Goal: Information Seeking & Learning: Find specific fact

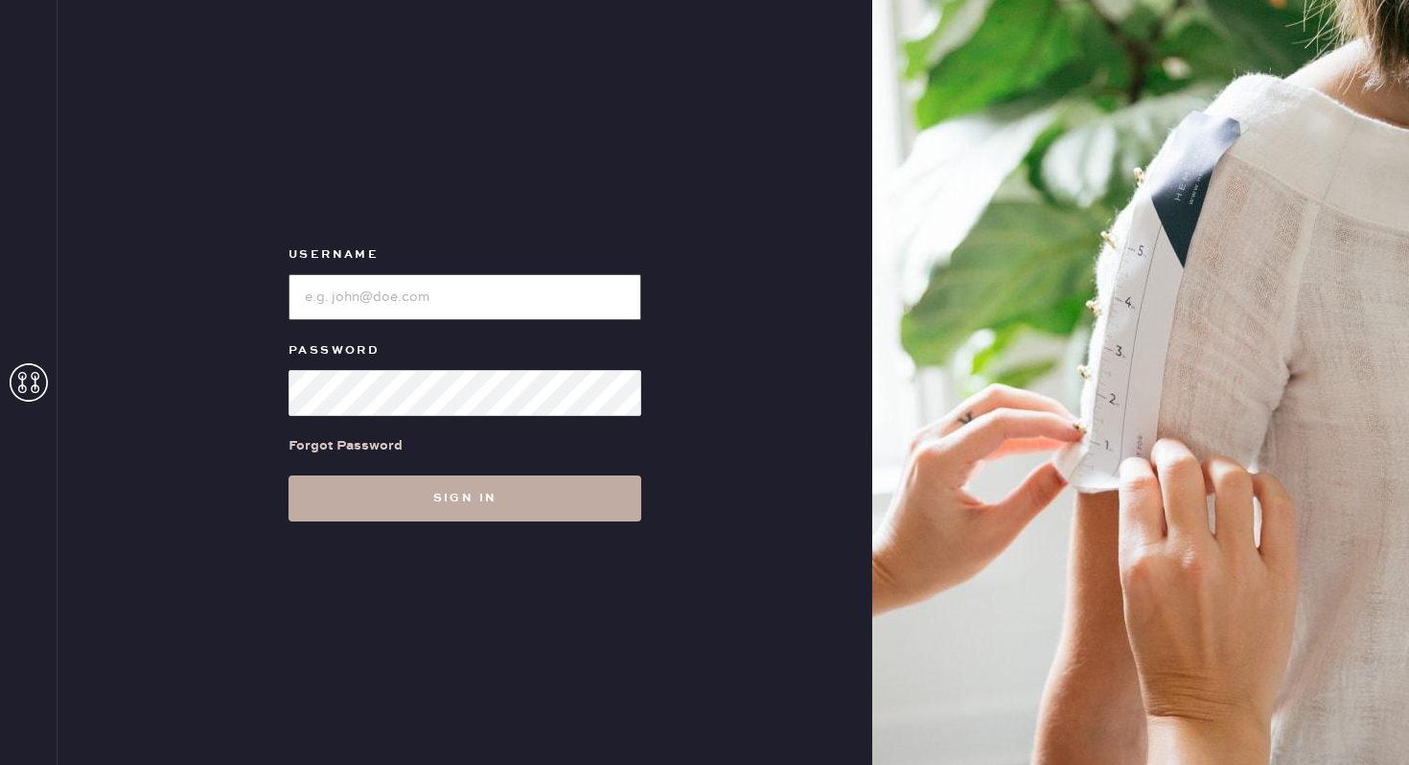
type input "reformationbroadwayplaza"
click at [512, 502] on button "Sign in" at bounding box center [465, 499] width 353 height 46
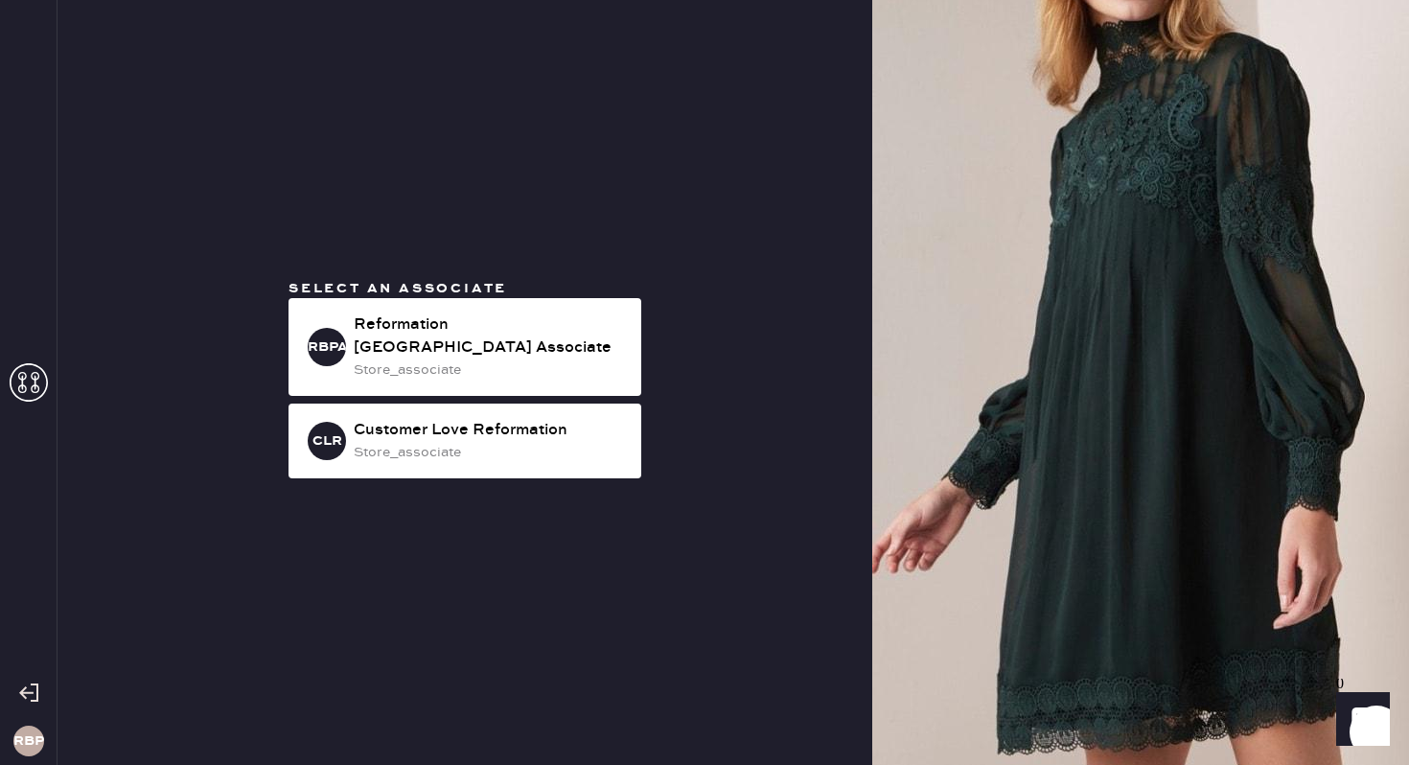
click at [506, 296] on div "Select an associate RBPA Reformation [GEOGRAPHIC_DATA] Associate store_associat…" at bounding box center [465, 382] width 384 height 207
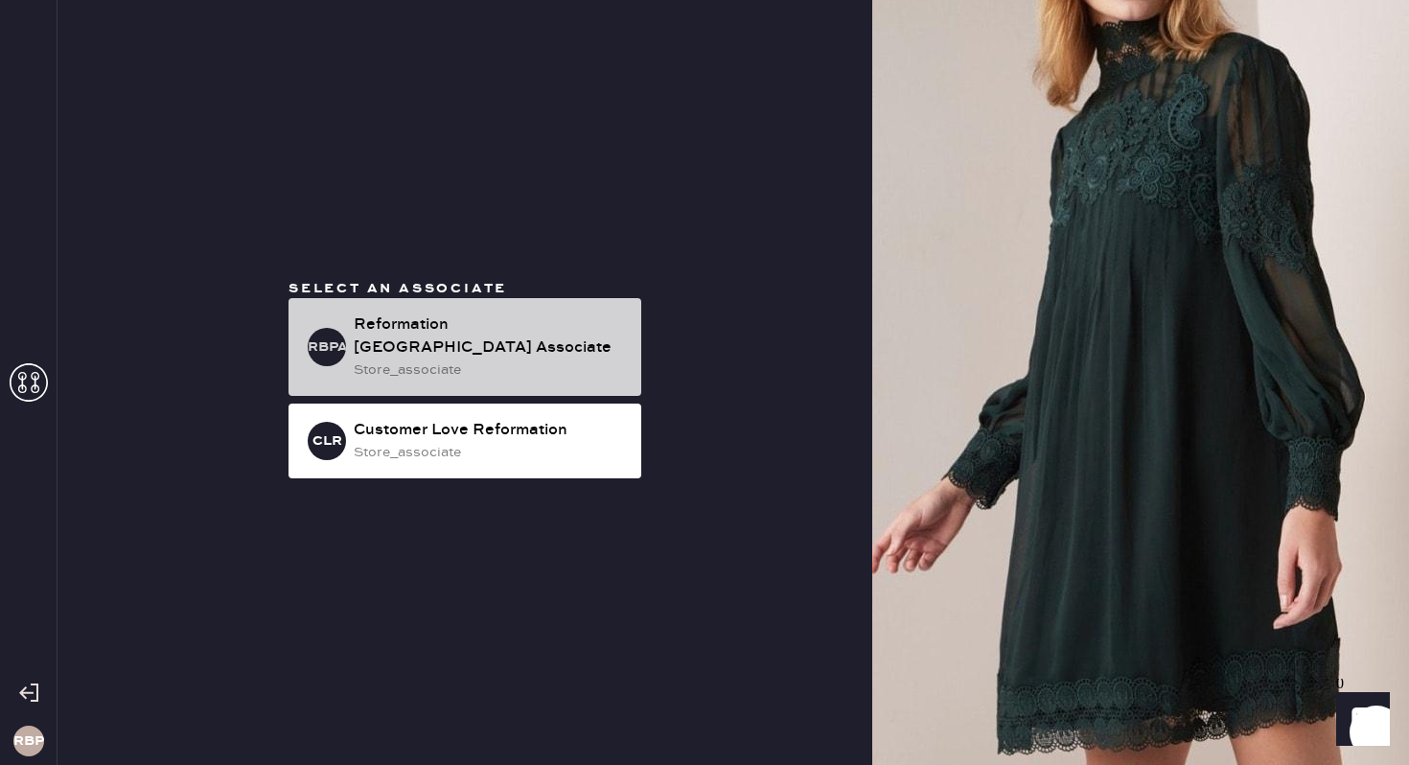
click at [500, 353] on div "Reformation [GEOGRAPHIC_DATA] Associate" at bounding box center [490, 337] width 272 height 46
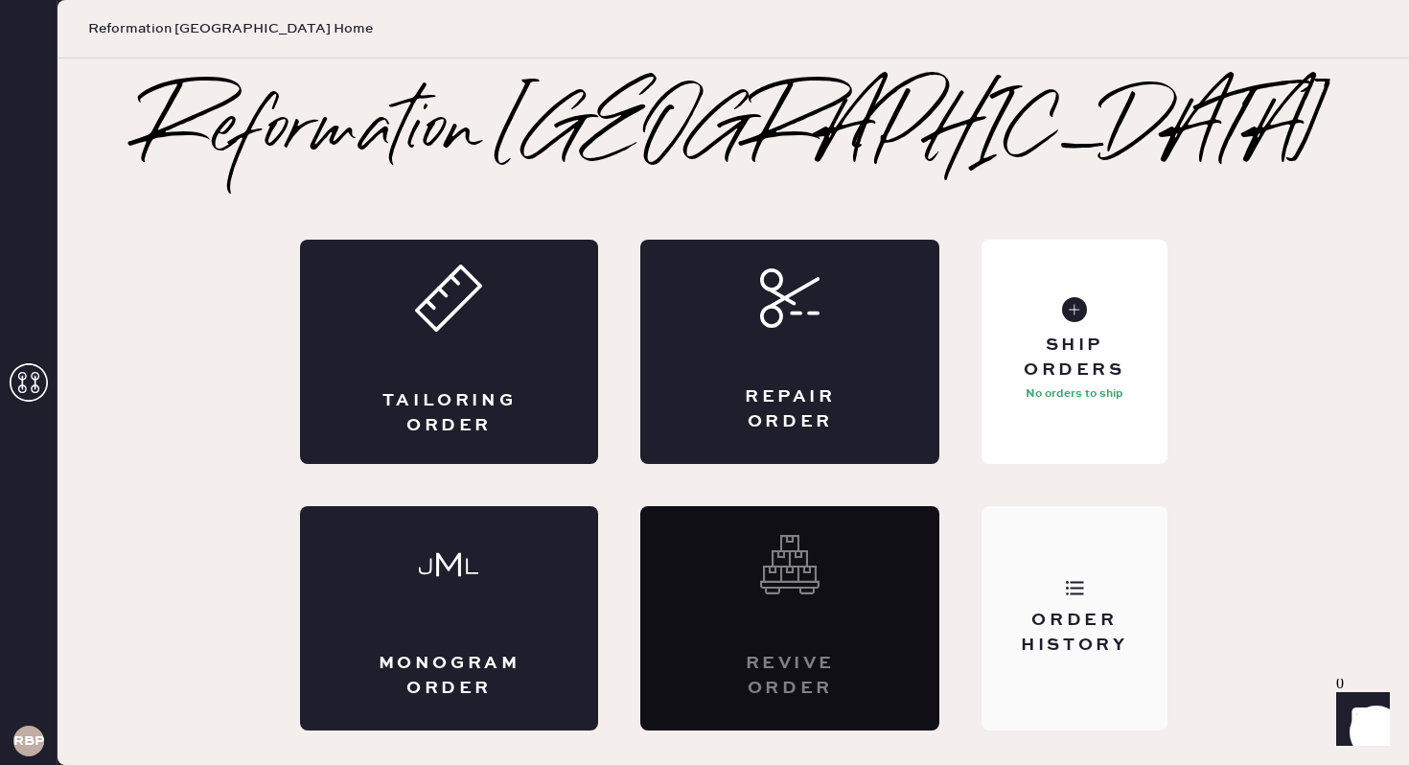
click at [1079, 659] on div "Order History" at bounding box center [1074, 618] width 185 height 224
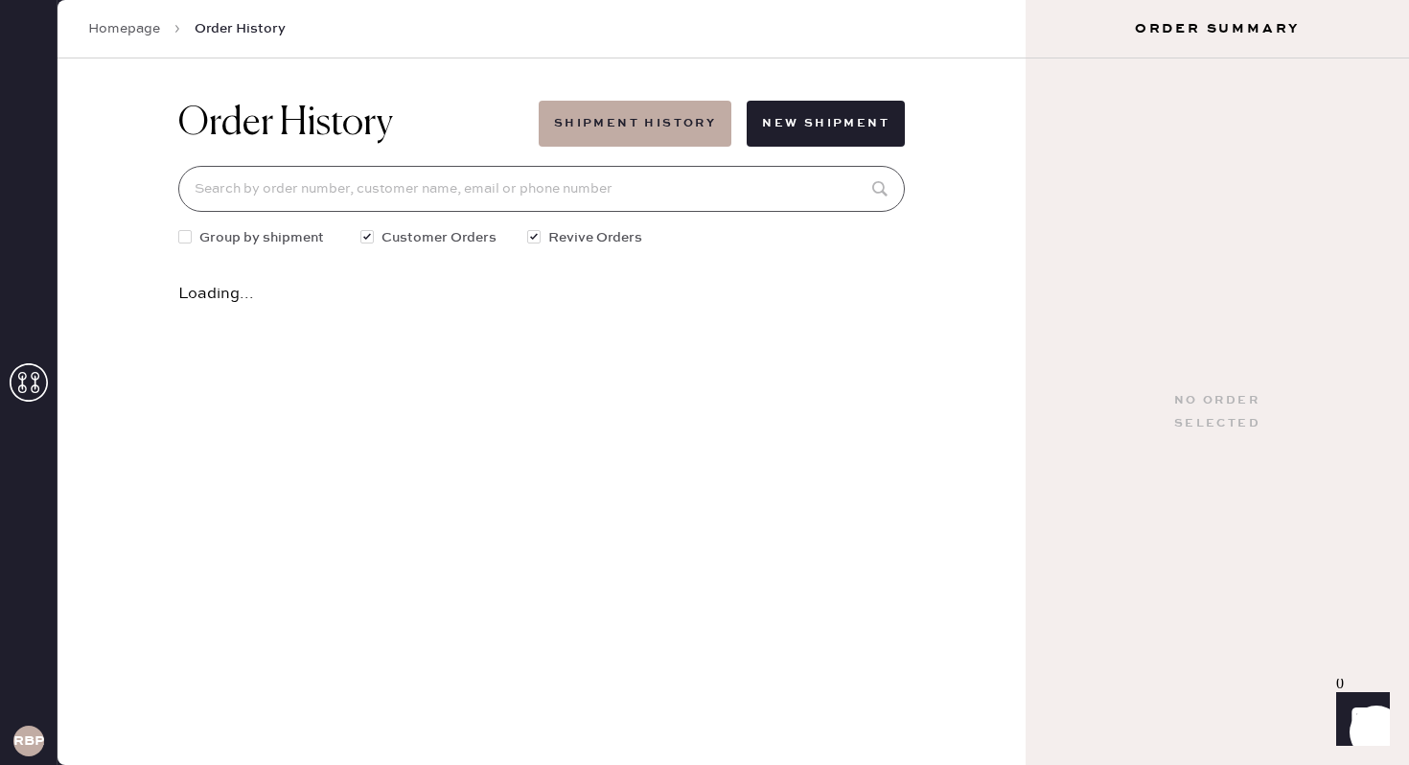
click at [588, 182] on input at bounding box center [541, 189] width 727 height 46
drag, startPoint x: 592, startPoint y: 202, endPoint x: 197, endPoint y: 202, distance: 395.0
click at [197, 202] on input "79252" at bounding box center [541, 189] width 727 height 46
type input "7"
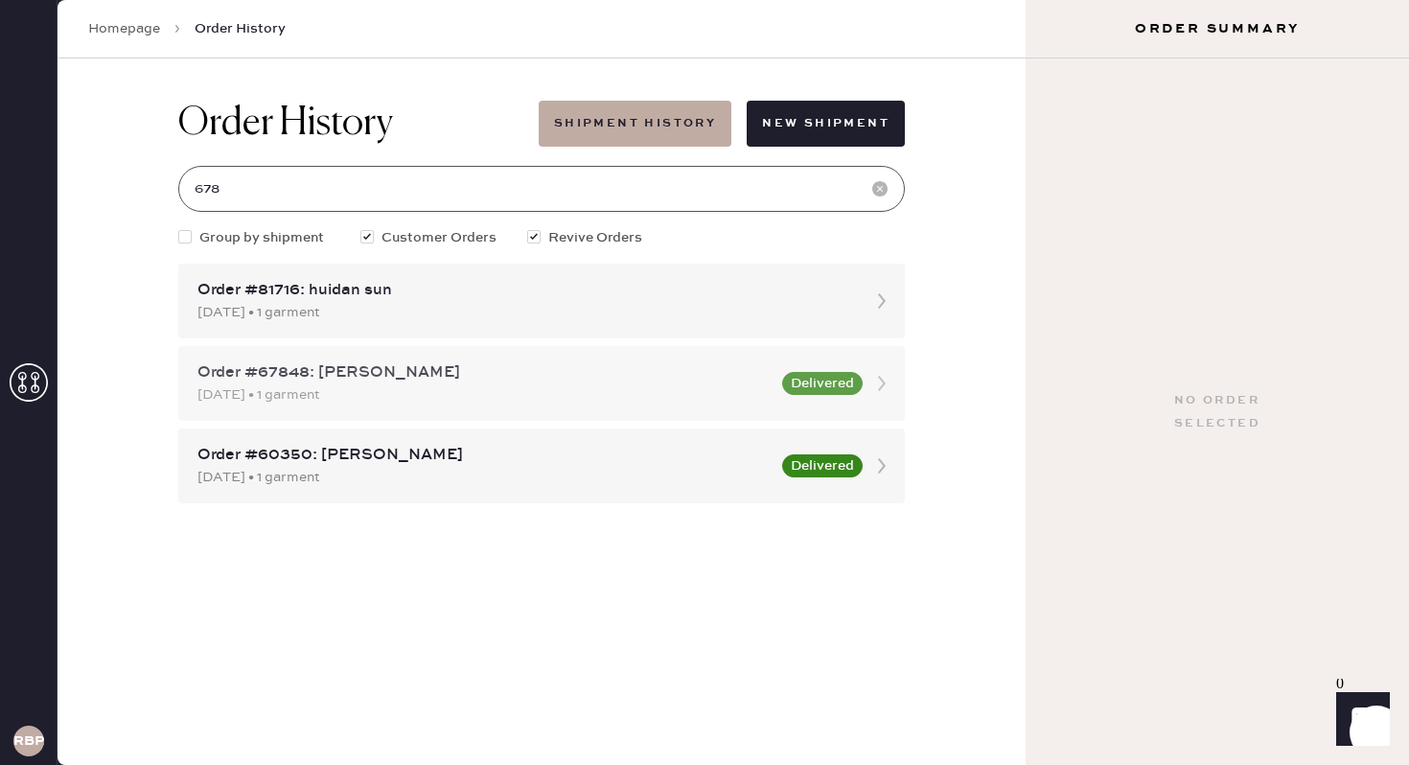
type input "678"
click at [544, 381] on div "Order #67848: [PERSON_NAME]" at bounding box center [484, 372] width 573 height 23
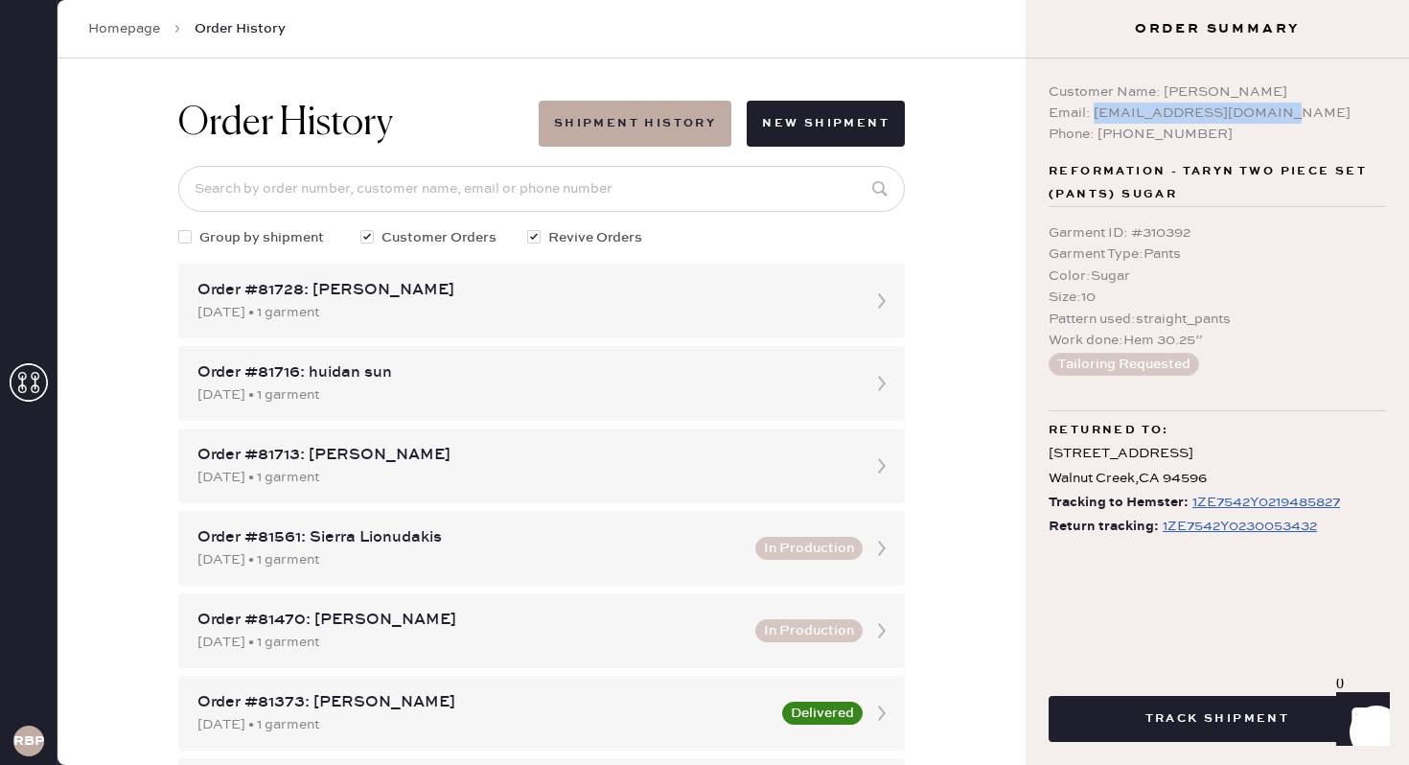
drag, startPoint x: 1097, startPoint y: 110, endPoint x: 1308, endPoint y: 109, distance: 210.9
click at [1308, 109] on div "Email: [EMAIL_ADDRESS][DOMAIN_NAME]" at bounding box center [1217, 113] width 337 height 21
copy div "[EMAIL_ADDRESS][DOMAIN_NAME]"
